Goal: Information Seeking & Learning: Learn about a topic

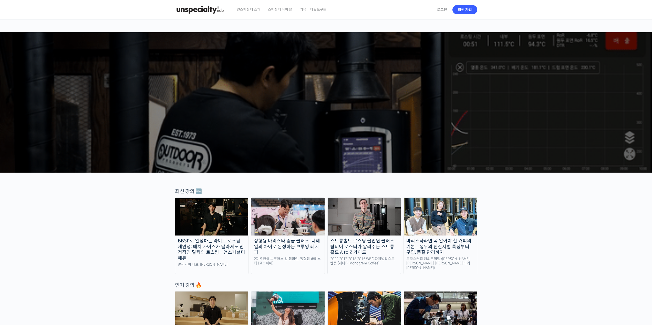
click at [257, 8] on span "언스페셜티 소개" at bounding box center [249, 9] width 24 height 19
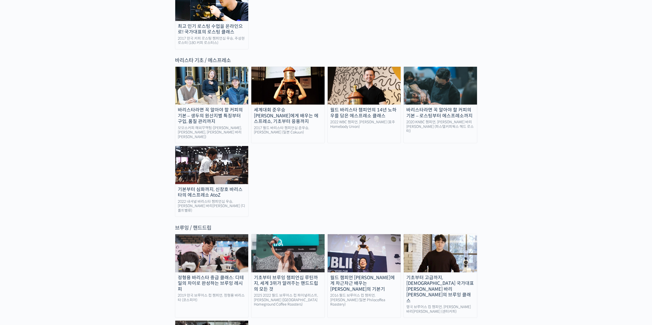
scroll to position [640, 0]
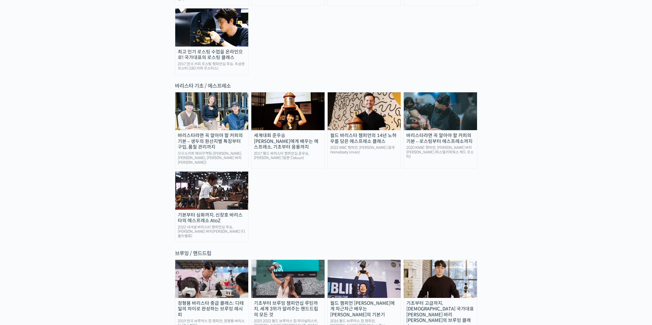
click at [139, 116] on div "랜딩 페이지 [PERSON_NAME]을 다하는 당신을 위해, 최고와 함께 만든 커피 클래스 시간과 장소에 구애받지 않고, 검증된 커리큘럼으로 …" at bounding box center [326, 330] width 652 height 1902
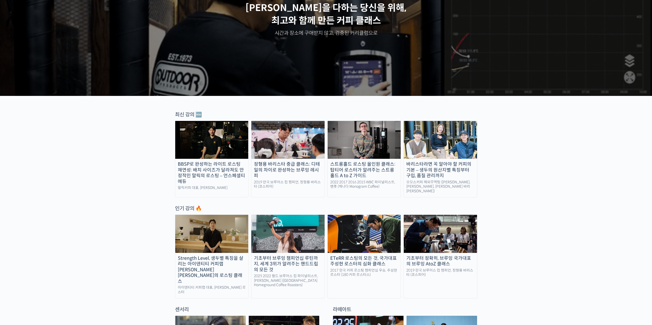
scroll to position [102, 0]
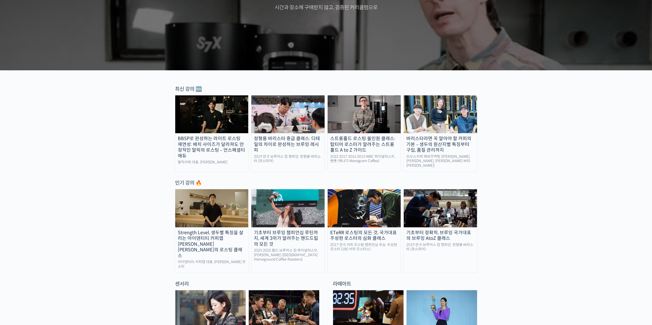
click at [217, 140] on div "BBSP로 완성하는 라이트 로스팅 재연성: 배치 사이즈가 달라져도 안정적인 말릭의 로스팅 – 언스페셜티 에듀" at bounding box center [211, 147] width 73 height 23
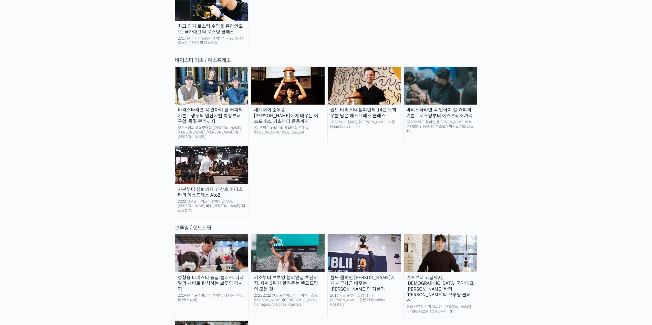
scroll to position [819, 0]
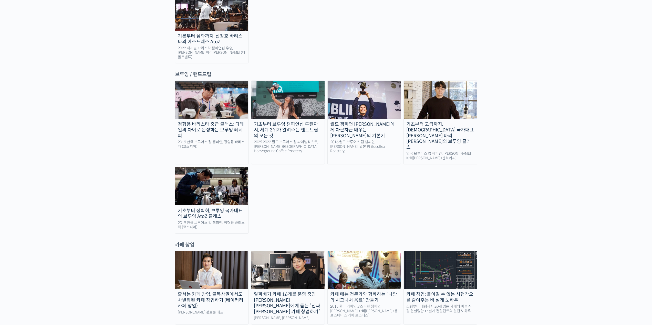
click at [290, 122] on div "기초부터 브루잉 챔피언십 루틴까지, 세계 3위가 알려주는 핸드드립의 모든 것" at bounding box center [287, 130] width 73 height 17
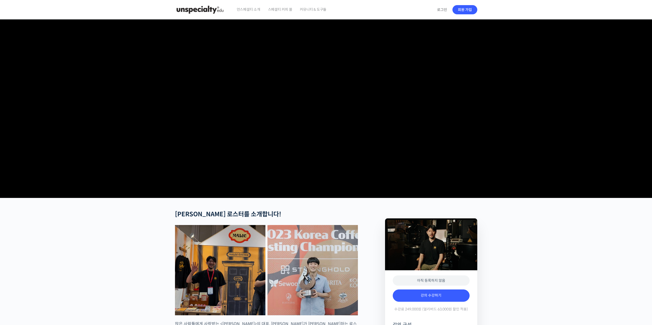
scroll to position [102, 0]
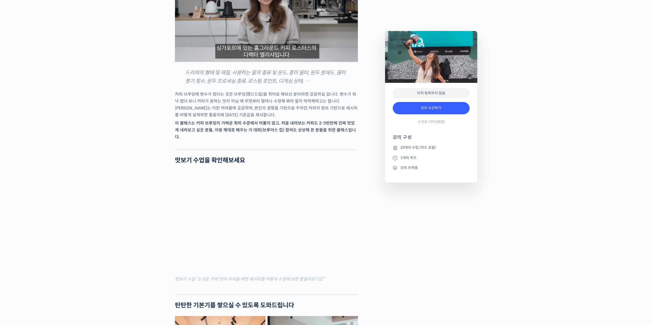
scroll to position [640, 0]
